Goal: Contribute content

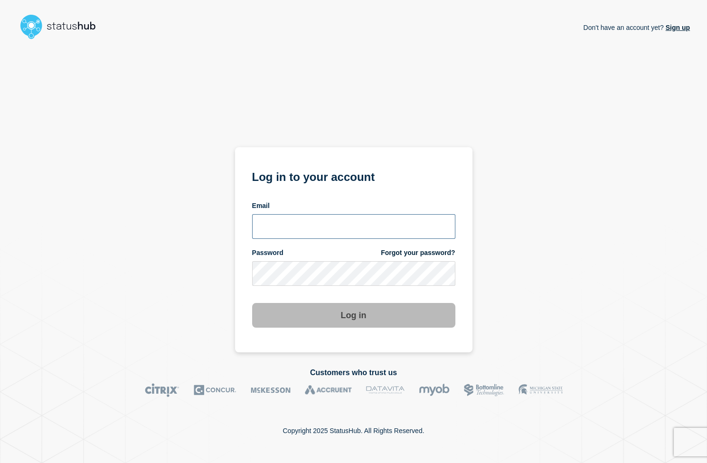
type input "[PERSON_NAME][EMAIL_ADDRESS][PERSON_NAME][DOMAIN_NAME]"
click at [356, 317] on button "Log in" at bounding box center [353, 315] width 203 height 25
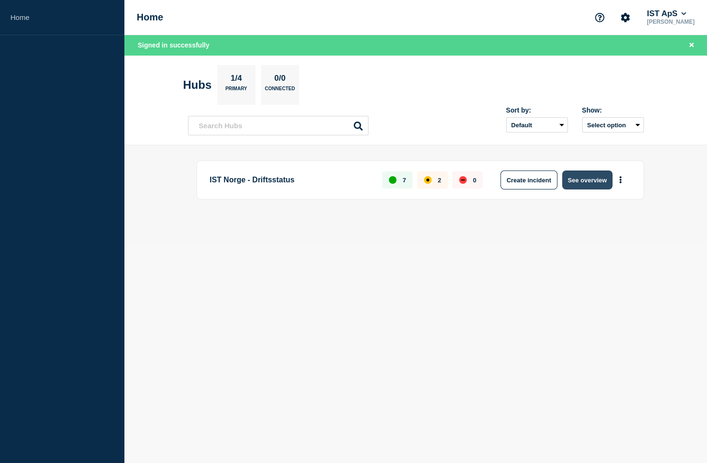
click at [571, 178] on button "See overview" at bounding box center [587, 179] width 50 height 19
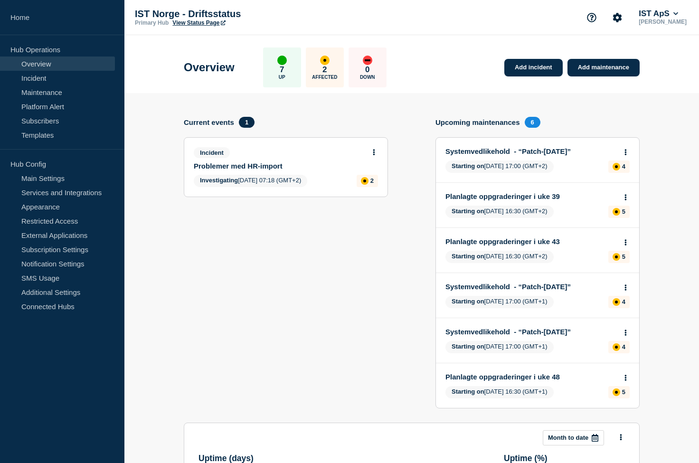
click at [247, 164] on link "Problemer med HR-import" at bounding box center [279, 166] width 171 height 8
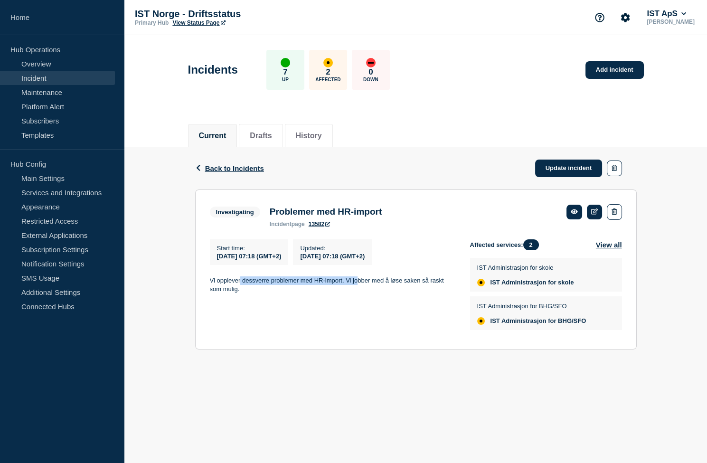
drag, startPoint x: 249, startPoint y: 283, endPoint x: 356, endPoint y: 284, distance: 107.3
click at [356, 284] on p "Vi opplever dessverre problemer med HR-import. Vi jobber med å løse saken så ra…" at bounding box center [332, 285] width 245 height 18
click at [383, 284] on p "Vi opplever dessverre problemer med HR-import. Vi jobber med å løse saken så ra…" at bounding box center [332, 285] width 245 height 18
click at [281, 289] on p "Vi opplever dessverre problemer med HR-import. Vi jobber med å løse saken så ra…" at bounding box center [332, 285] width 245 height 18
drag, startPoint x: 521, startPoint y: 80, endPoint x: 471, endPoint y: 59, distance: 53.9
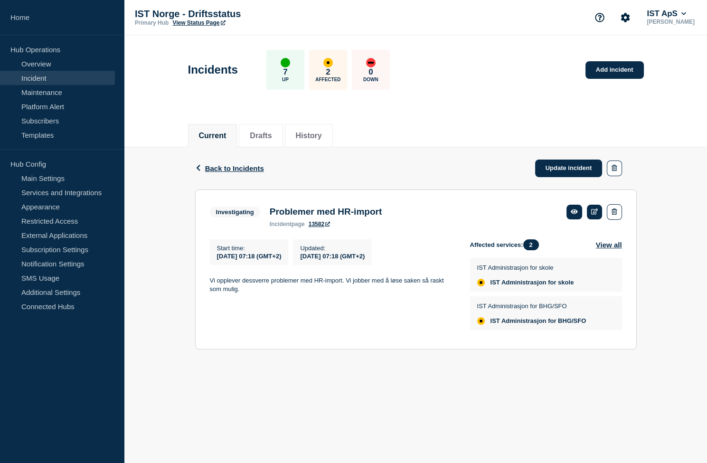
click at [521, 80] on div "Incidents 7 Up 2 Affected 0 Down Add incident" at bounding box center [415, 66] width 477 height 58
click at [608, 64] on link "Add incident" at bounding box center [614, 70] width 58 height 18
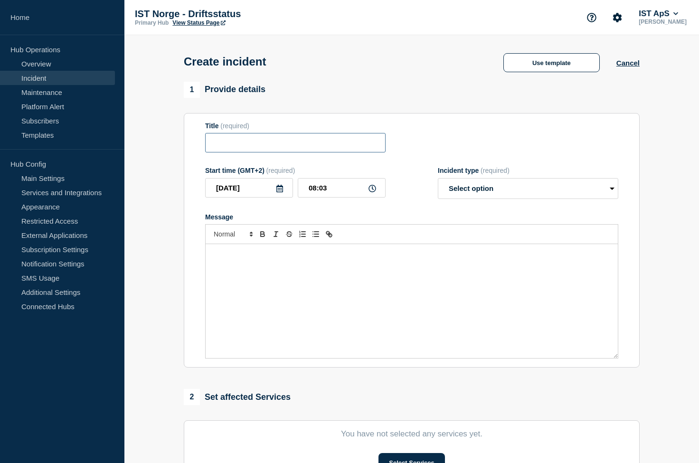
click at [250, 142] on input "Title" at bounding box center [295, 142] width 180 height 19
type input "Problemer knyttet til WebUntis"
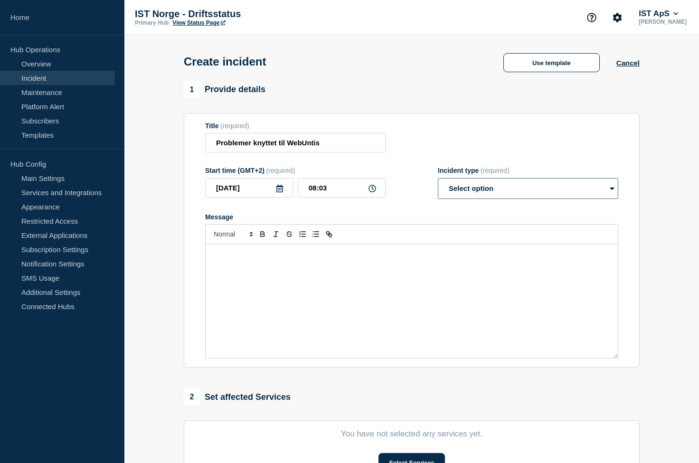
select select "investigating"
click at [438, 180] on select "Select option Investigating Identified Monitoring" at bounding box center [528, 188] width 180 height 21
type button "ordered"
type button "bullet"
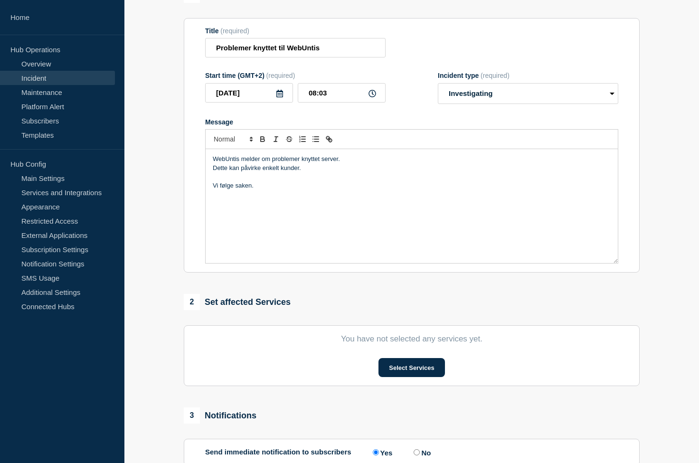
scroll to position [203, 0]
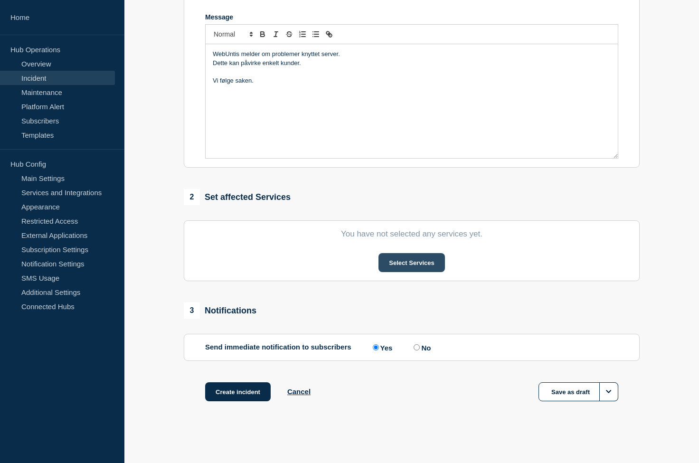
click at [409, 256] on button "Select Services" at bounding box center [411, 262] width 66 height 19
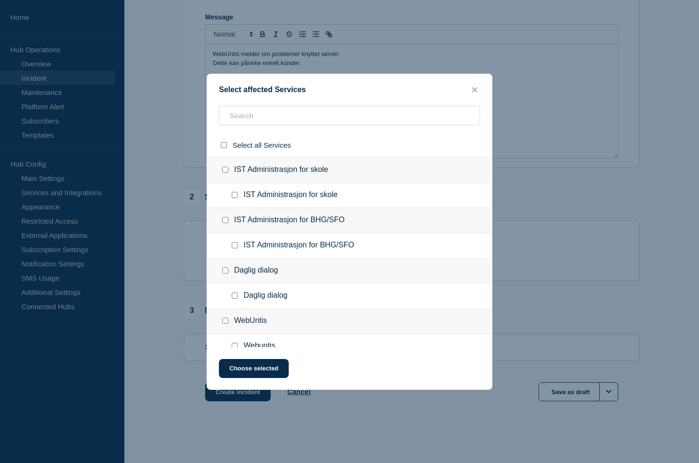
click at [226, 318] on div at bounding box center [227, 320] width 14 height 9
click at [224, 321] on input "WebUntis checkbox" at bounding box center [225, 321] width 6 height 6
checkbox input "true"
click at [249, 366] on button "Choose selected" at bounding box center [254, 368] width 70 height 19
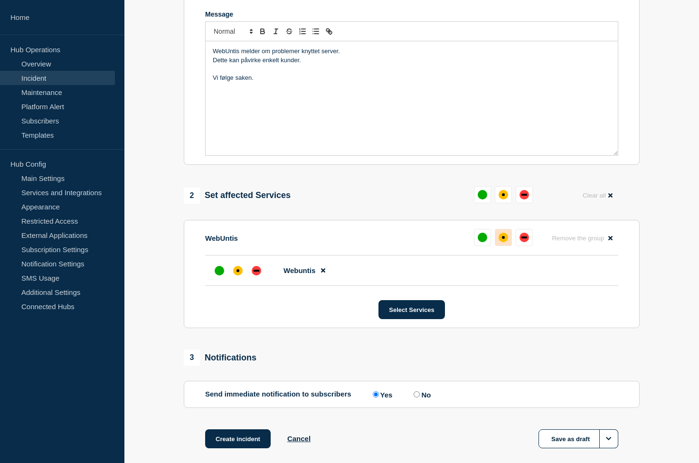
click at [499, 233] on button at bounding box center [503, 237] width 17 height 17
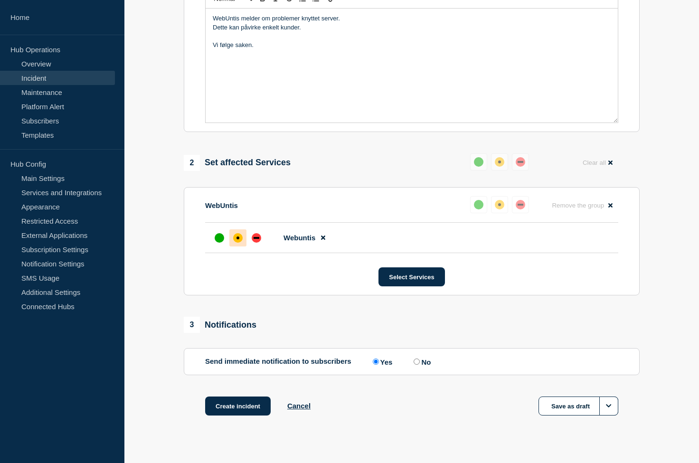
scroll to position [252, 0]
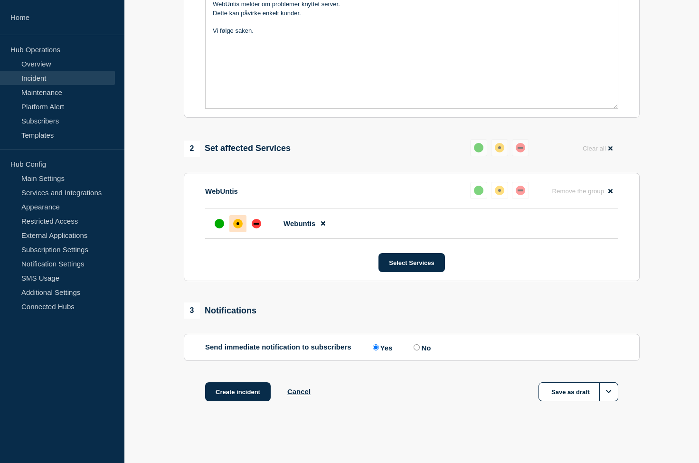
click at [416, 347] on input "No" at bounding box center [416, 347] width 6 height 6
radio input "true"
radio input "false"
click at [215, 390] on button "Create incident" at bounding box center [237, 391] width 65 height 19
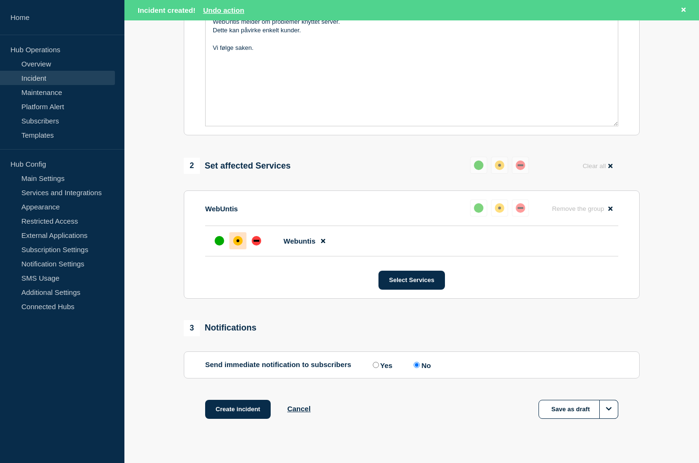
scroll to position [272, 0]
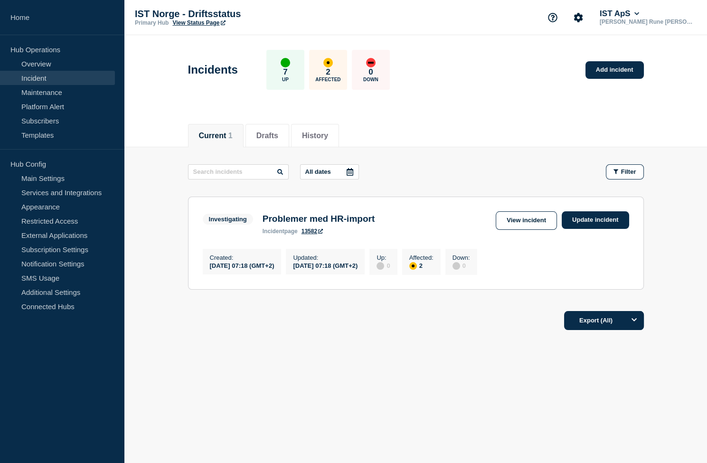
drag, startPoint x: 554, startPoint y: 109, endPoint x: 437, endPoint y: 9, distance: 154.2
click at [554, 109] on header "Incidents 7 Up 2 Affected 0 Down Add incident" at bounding box center [415, 74] width 582 height 79
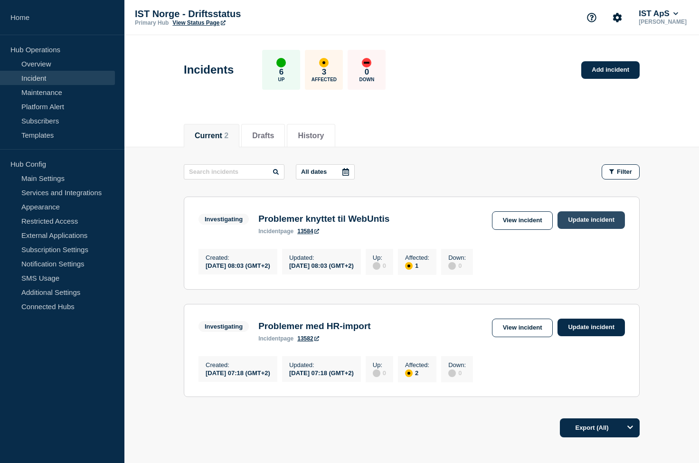
click at [590, 223] on link "Update incident" at bounding box center [590, 220] width 67 height 18
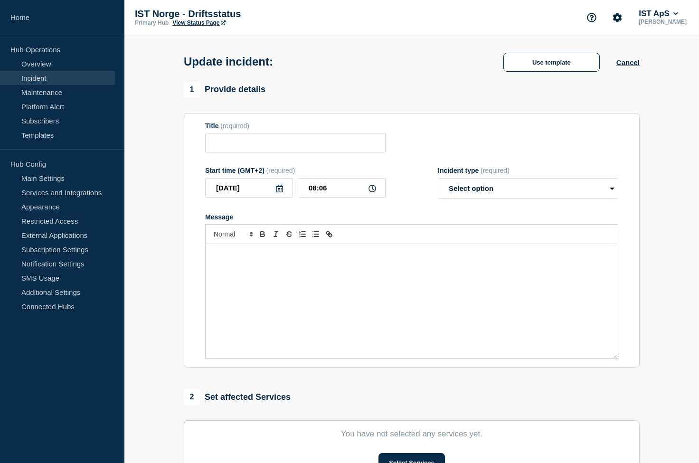
type input "Problemer knyttet til WebUntis"
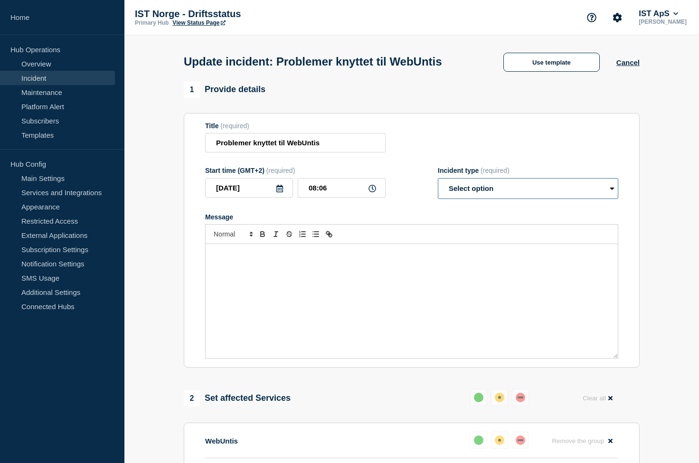
drag, startPoint x: 522, startPoint y: 181, endPoint x: 520, endPoint y: 187, distance: 6.9
click at [522, 181] on select "Select option Investigating Identified Monitoring Resolved" at bounding box center [528, 188] width 180 height 21
select select "resolved"
click at [438, 180] on select "Select option Investigating Identified Monitoring Resolved" at bounding box center [528, 188] width 180 height 21
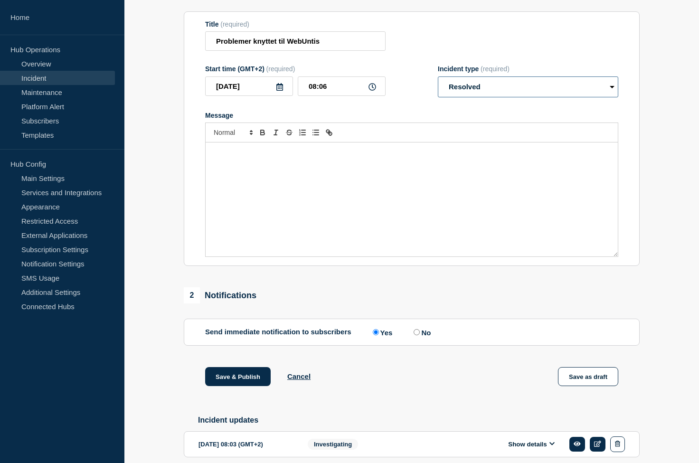
scroll to position [145, 0]
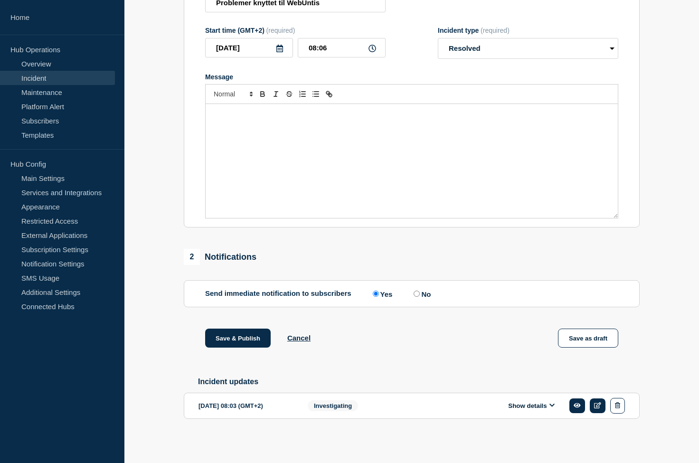
click at [413, 292] on label "No" at bounding box center [420, 293] width 19 height 9
click at [413, 292] on input "No" at bounding box center [416, 293] width 6 height 6
radio input "true"
radio input "false"
click at [233, 339] on button "Save & Publish" at bounding box center [237, 337] width 65 height 19
